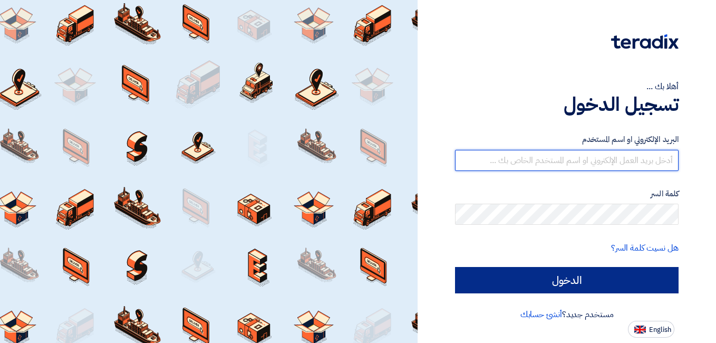
type input "[EMAIL_ADDRESS][DOMAIN_NAME]"
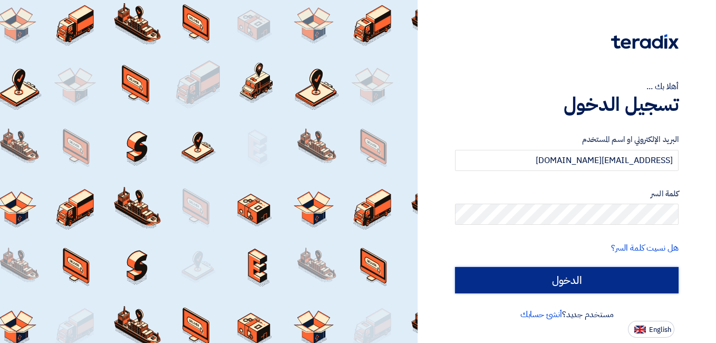
click at [607, 283] on input "الدخول" at bounding box center [567, 280] width 224 height 26
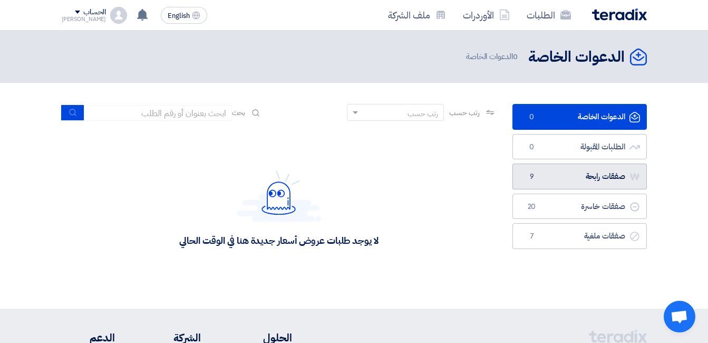
click at [589, 174] on link "صفقات رابحة صفقات رابحة 9" at bounding box center [579, 176] width 134 height 26
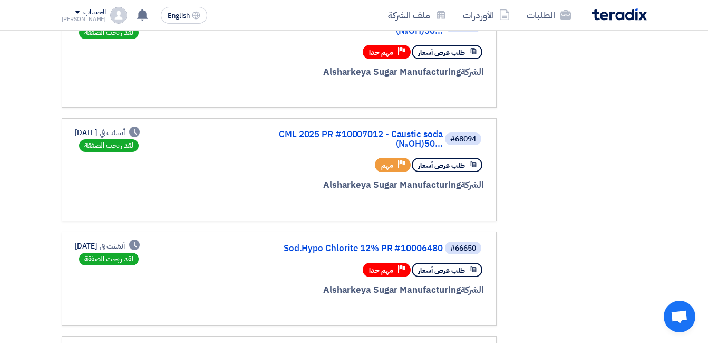
scroll to position [264, 0]
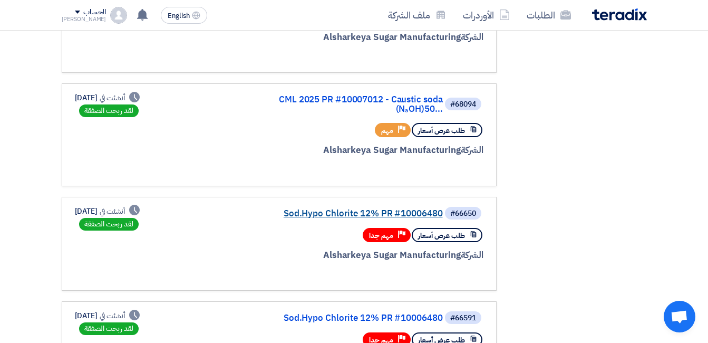
click at [349, 209] on link "Sod.Hypo Chlorite 12% PR #10006480" at bounding box center [337, 213] width 211 height 9
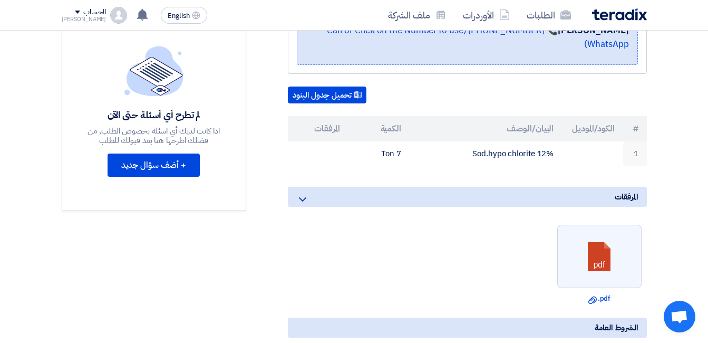
scroll to position [211, 0]
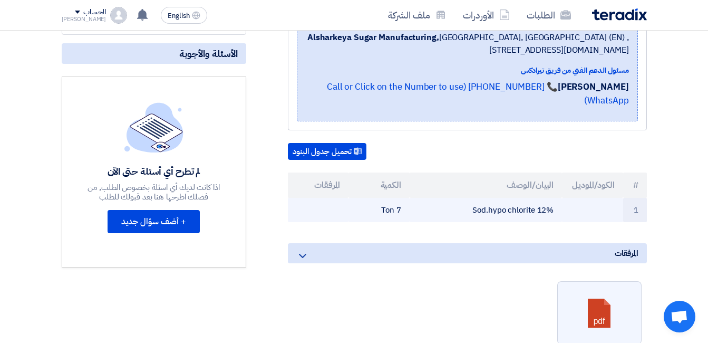
click at [515, 210] on td "Sod.hypo chlorite 12%" at bounding box center [486, 210] width 152 height 25
copy tr "Sod.hypo chlorite 12%"
